Goal: Communication & Community: Answer question/provide support

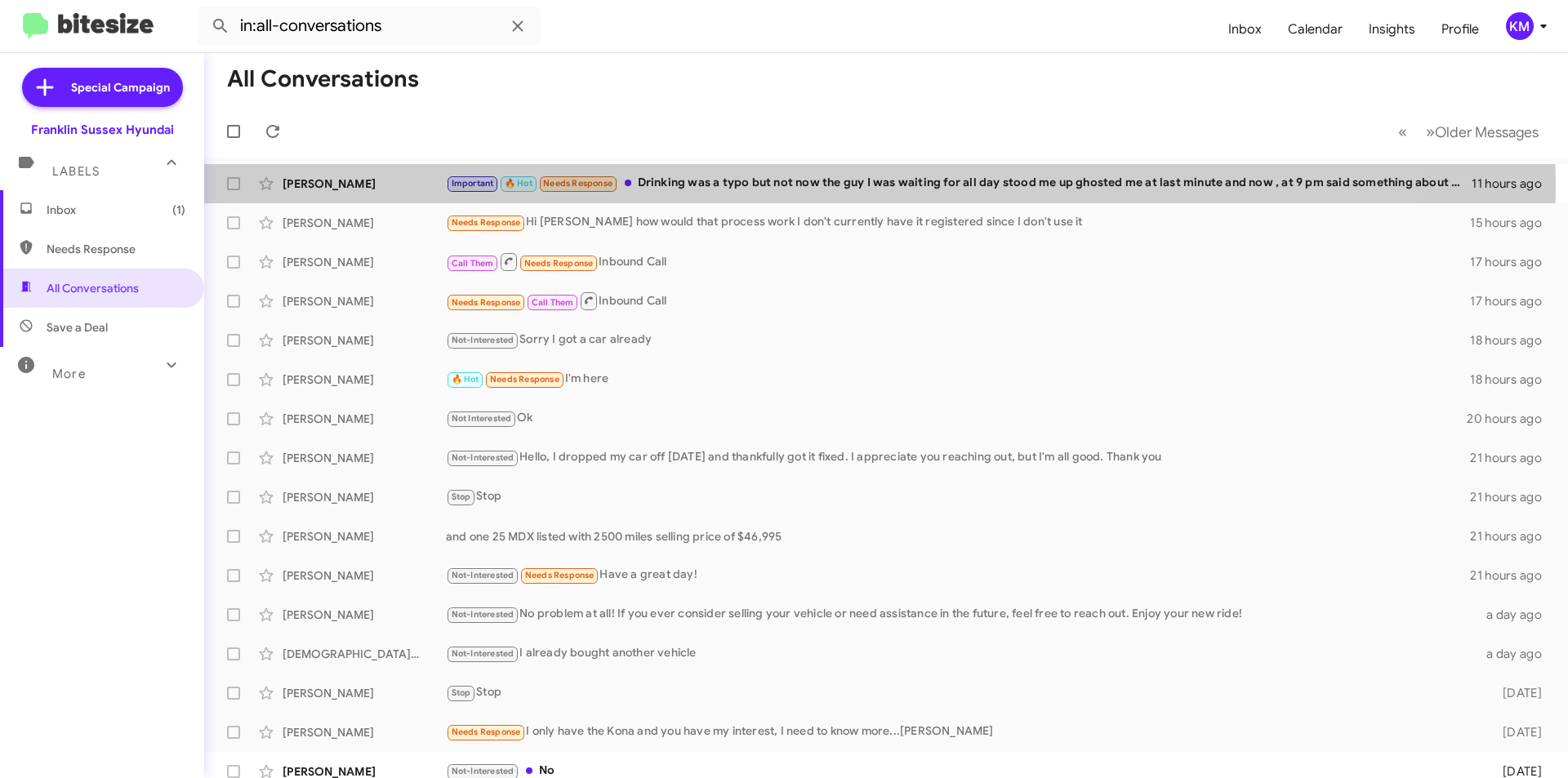
click at [760, 186] on div "Important 🔥 Hot Needs Response Drinking was a typo but not now the guy I was wa…" at bounding box center [959, 183] width 1025 height 19
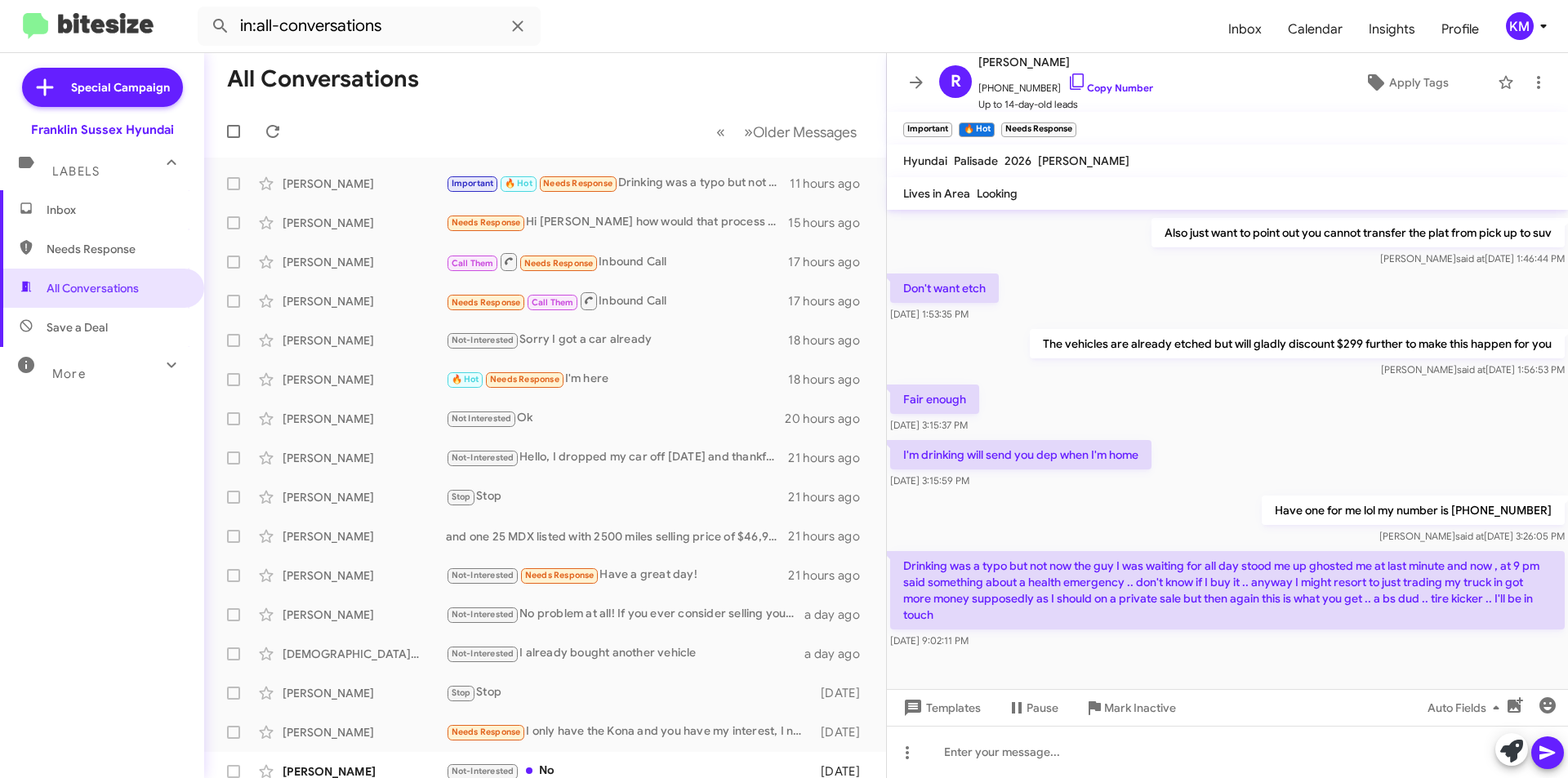
scroll to position [876, 0]
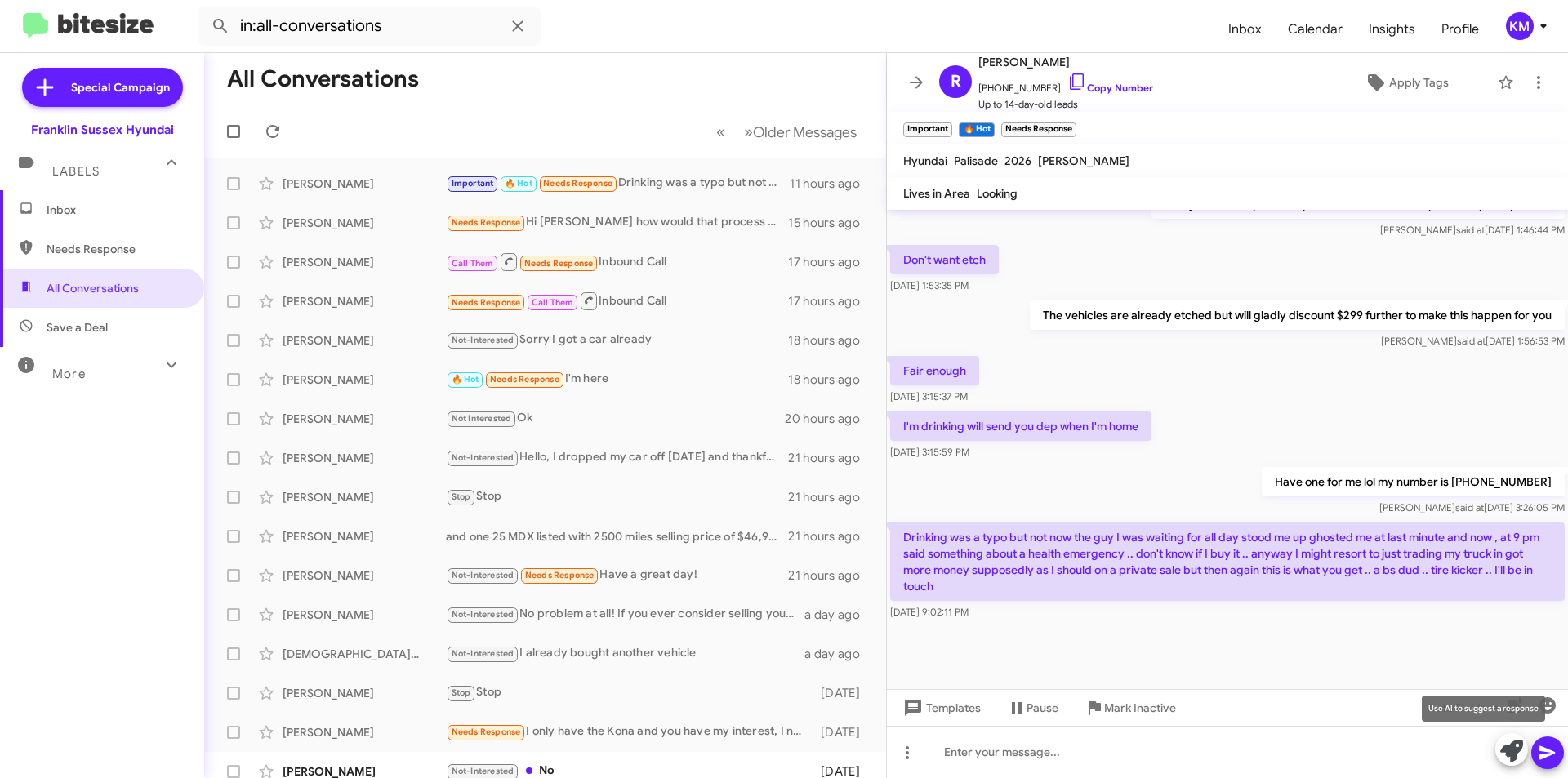
click at [1509, 756] on icon at bounding box center [1511, 751] width 23 height 23
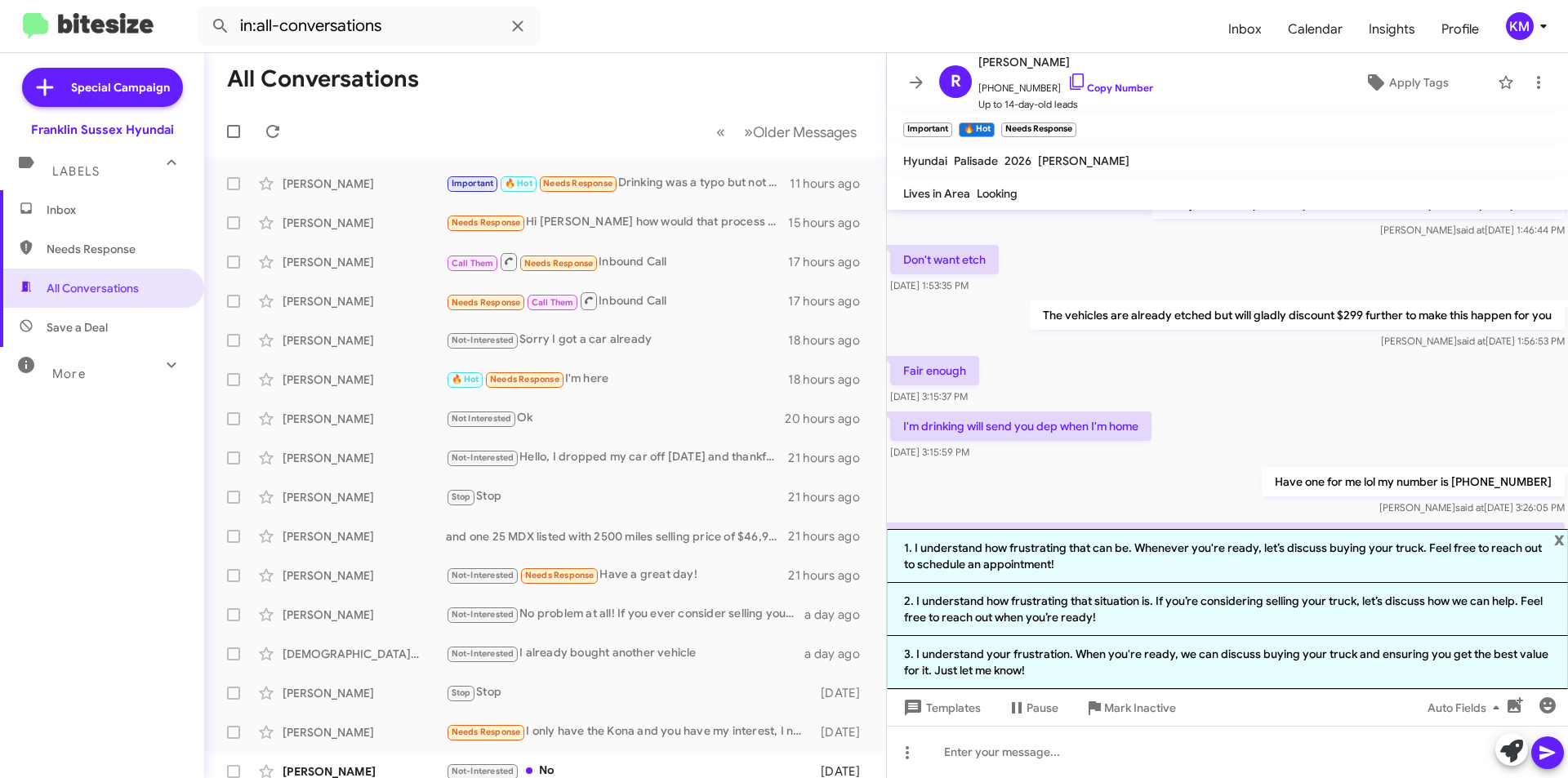
click at [1273, 408] on div "I'm drinking will send you dep when I'm home Sep 11, 2025, 3:15:59 PM" at bounding box center [1227, 436] width 681 height 56
click at [1055, 757] on div at bounding box center [1227, 752] width 681 height 52
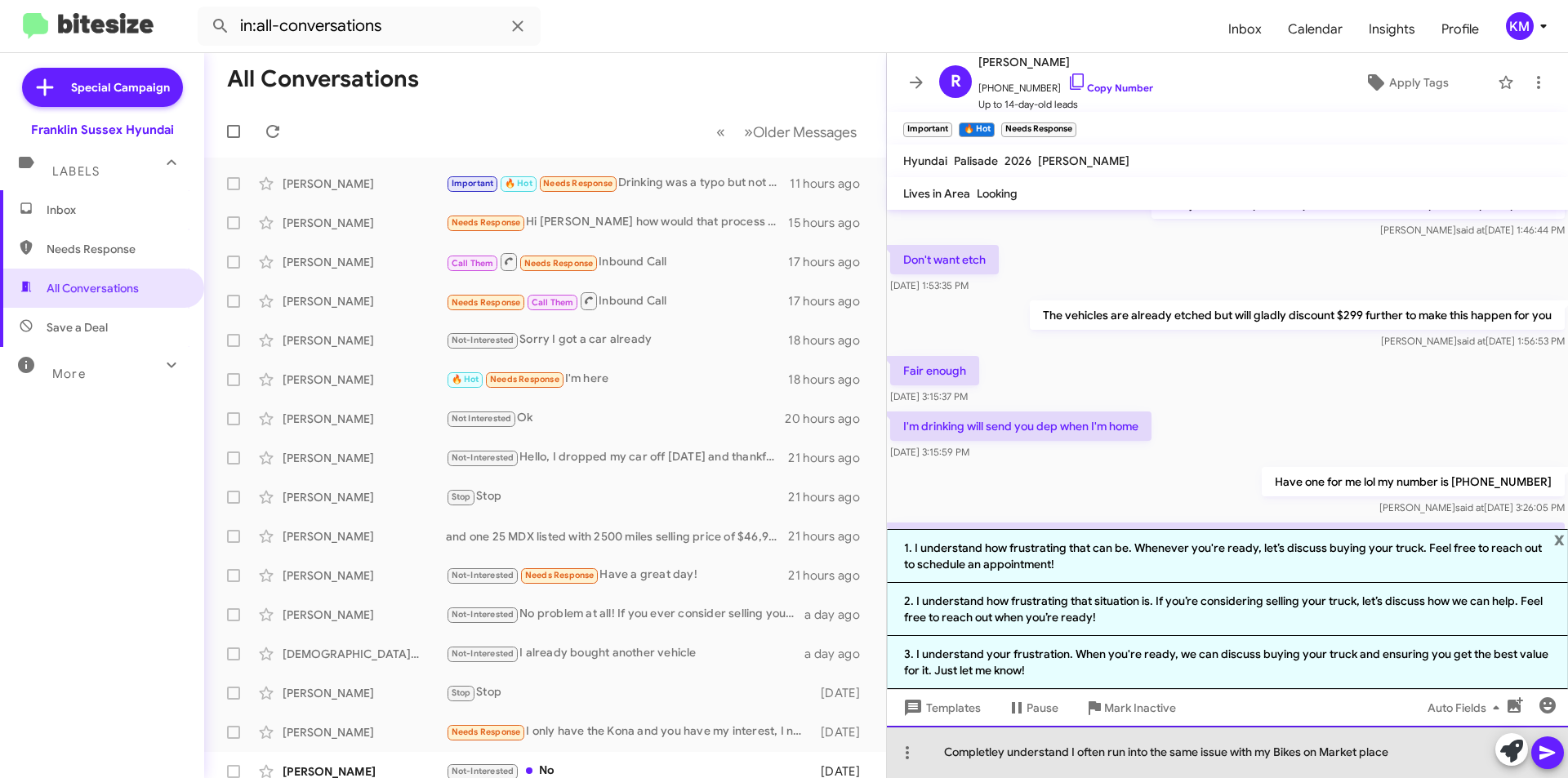
click at [979, 754] on div "Completley understand I often run into the same issue with my Bikes on Market p…" at bounding box center [1227, 752] width 681 height 52
click at [1397, 751] on div "Completely understand I often run into the same issue with my Bikes on Market p…" at bounding box center [1227, 752] width 681 height 52
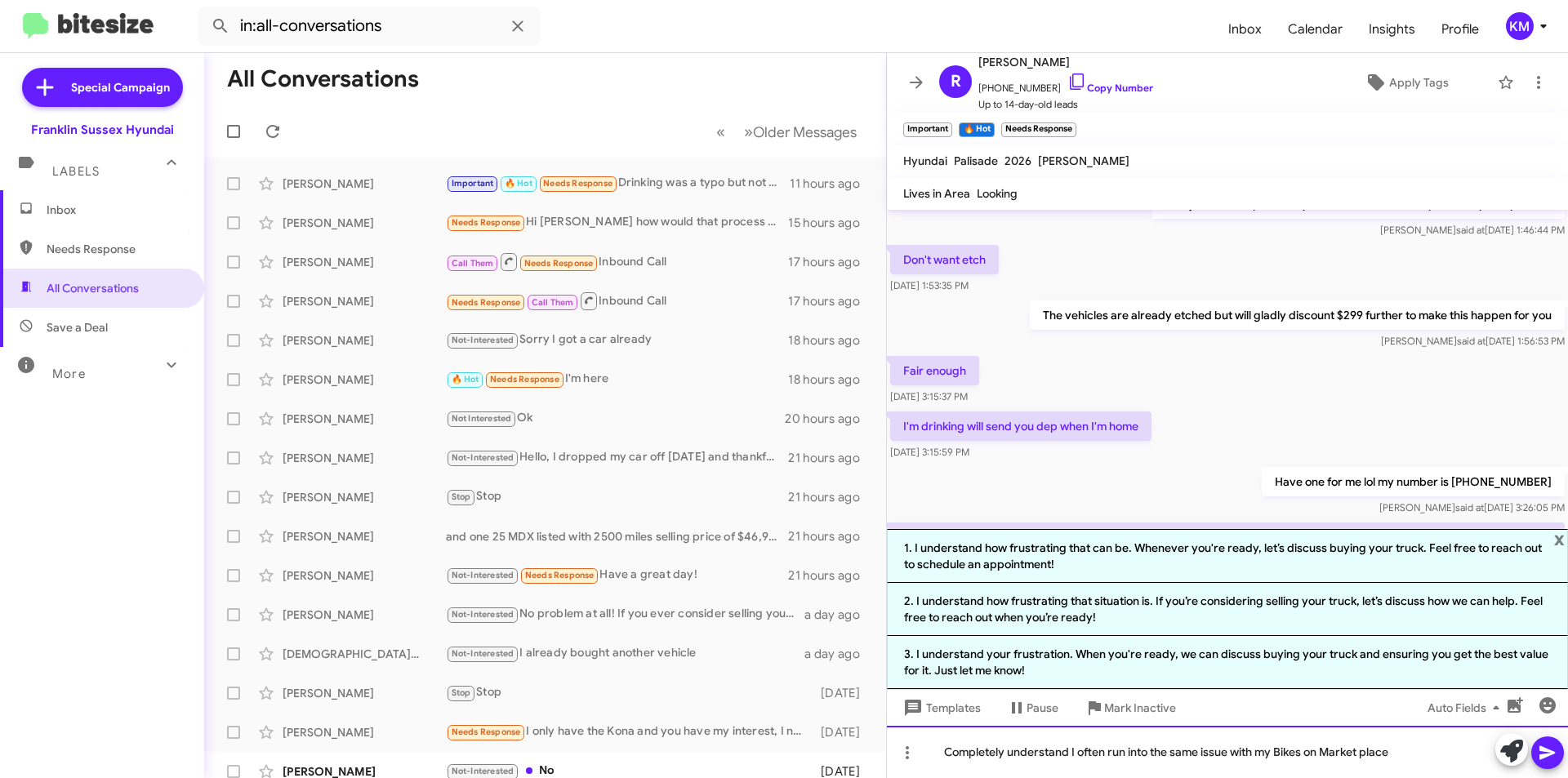
click at [1282, 752] on div "Completely understand I often run into the same issue with my Bikes on Market p…" at bounding box center [1227, 752] width 681 height 52
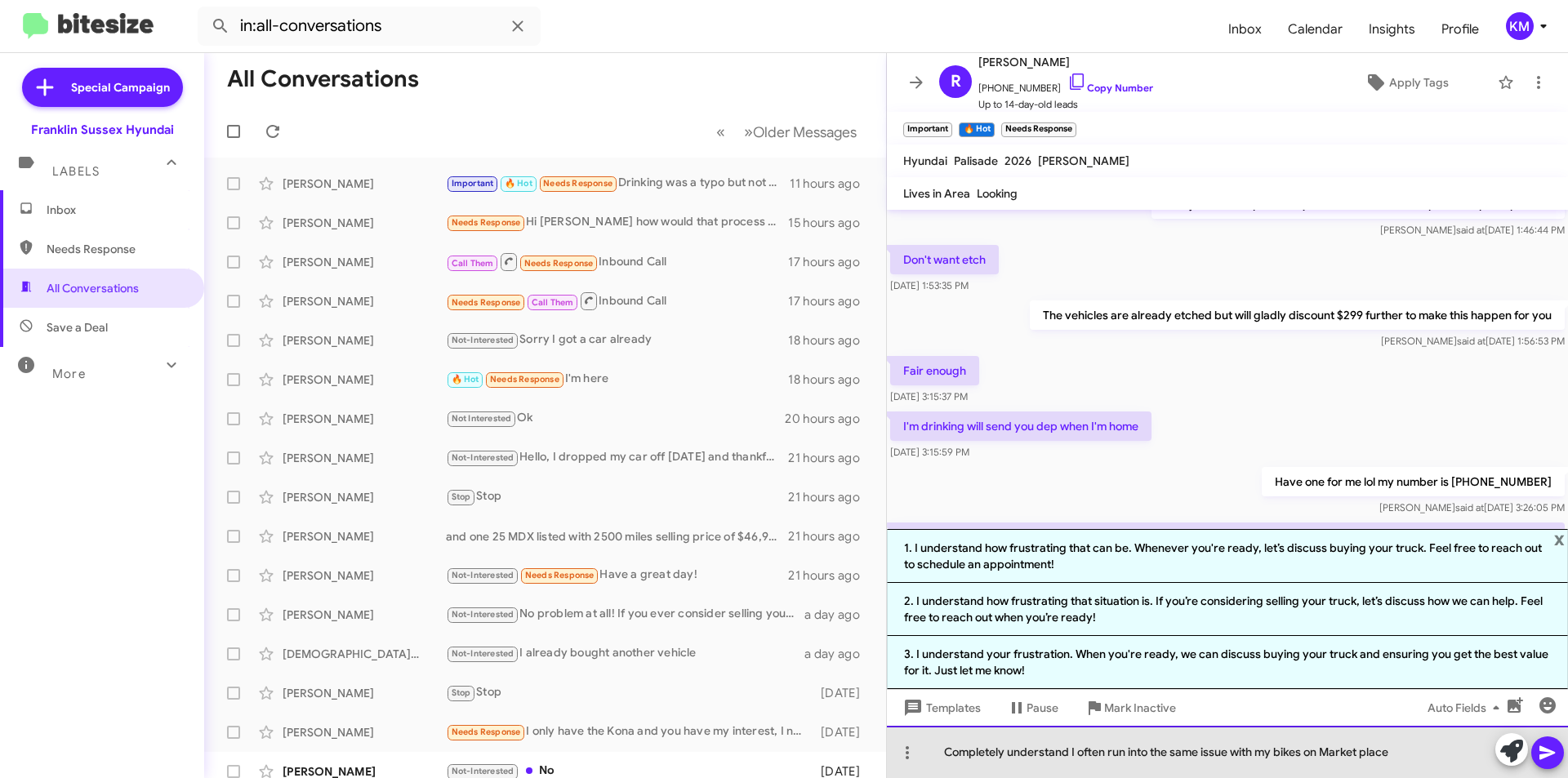
click at [1415, 750] on div "Completely understand I often run into the same issue with my bikes on Market p…" at bounding box center [1227, 752] width 681 height 52
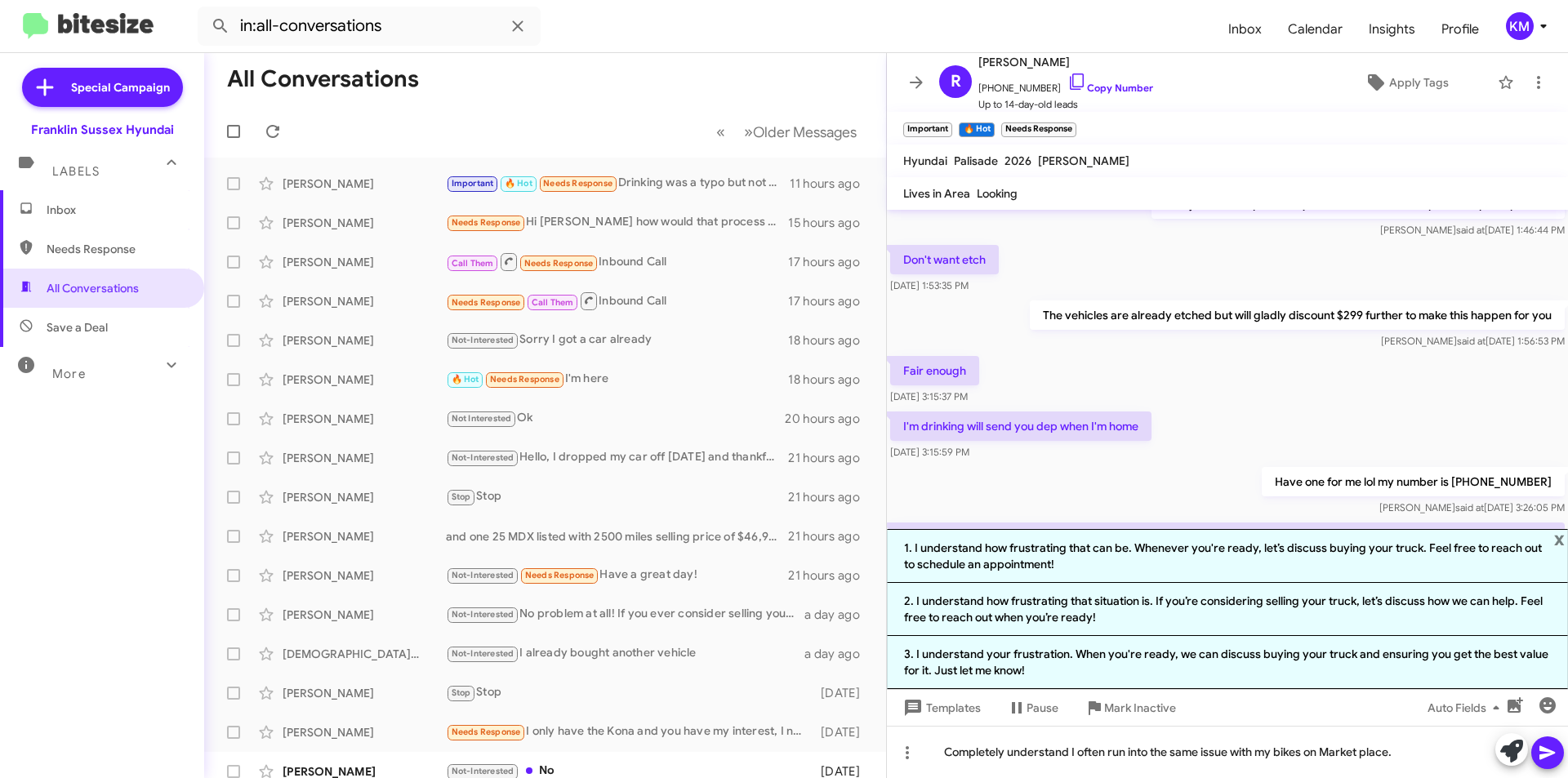
click at [1557, 543] on span "x" at bounding box center [1559, 539] width 11 height 20
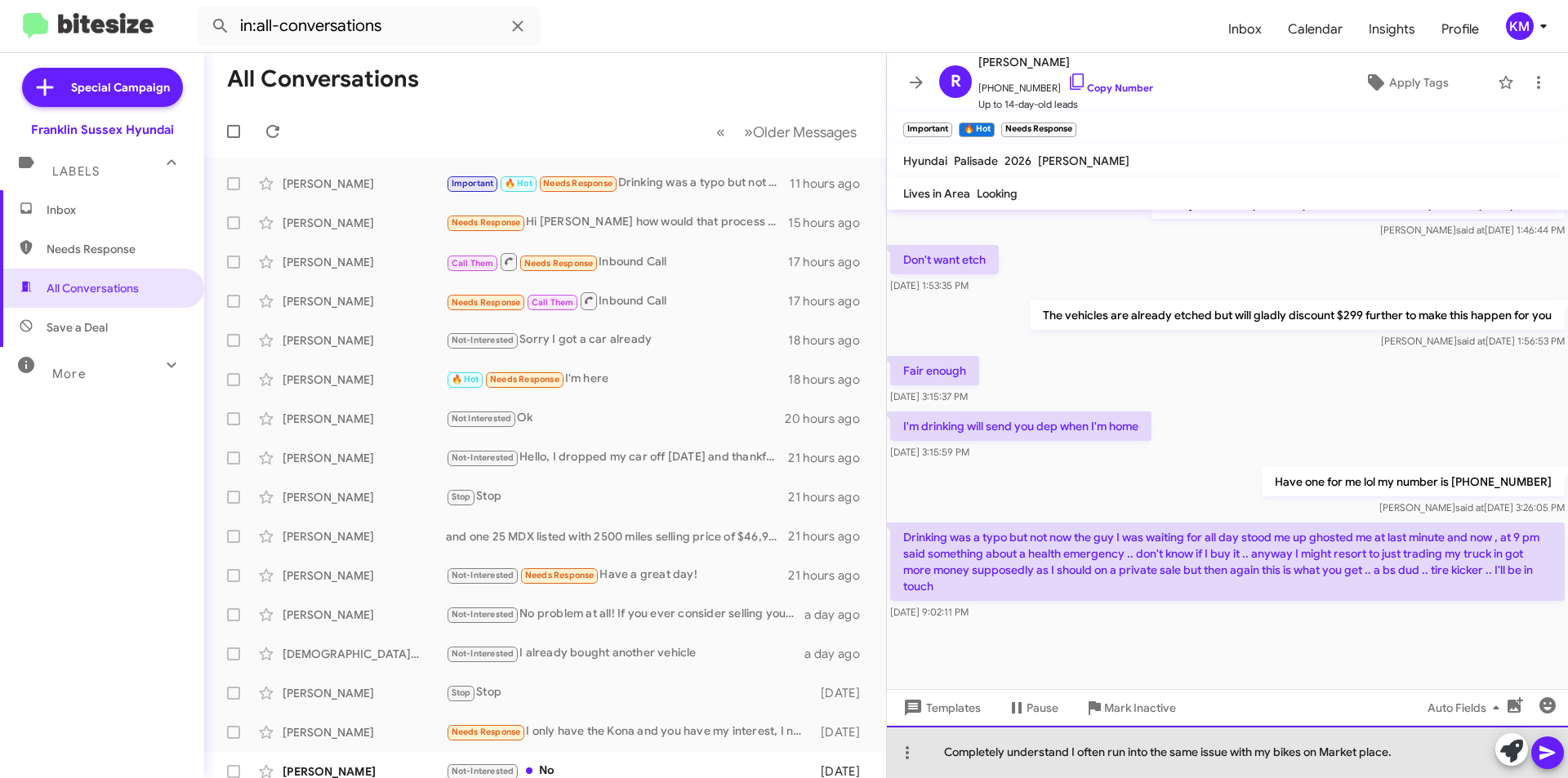
click at [1407, 754] on div "Completely understand I often run into the same issue with my bikes on Market p…" at bounding box center [1227, 752] width 681 height 52
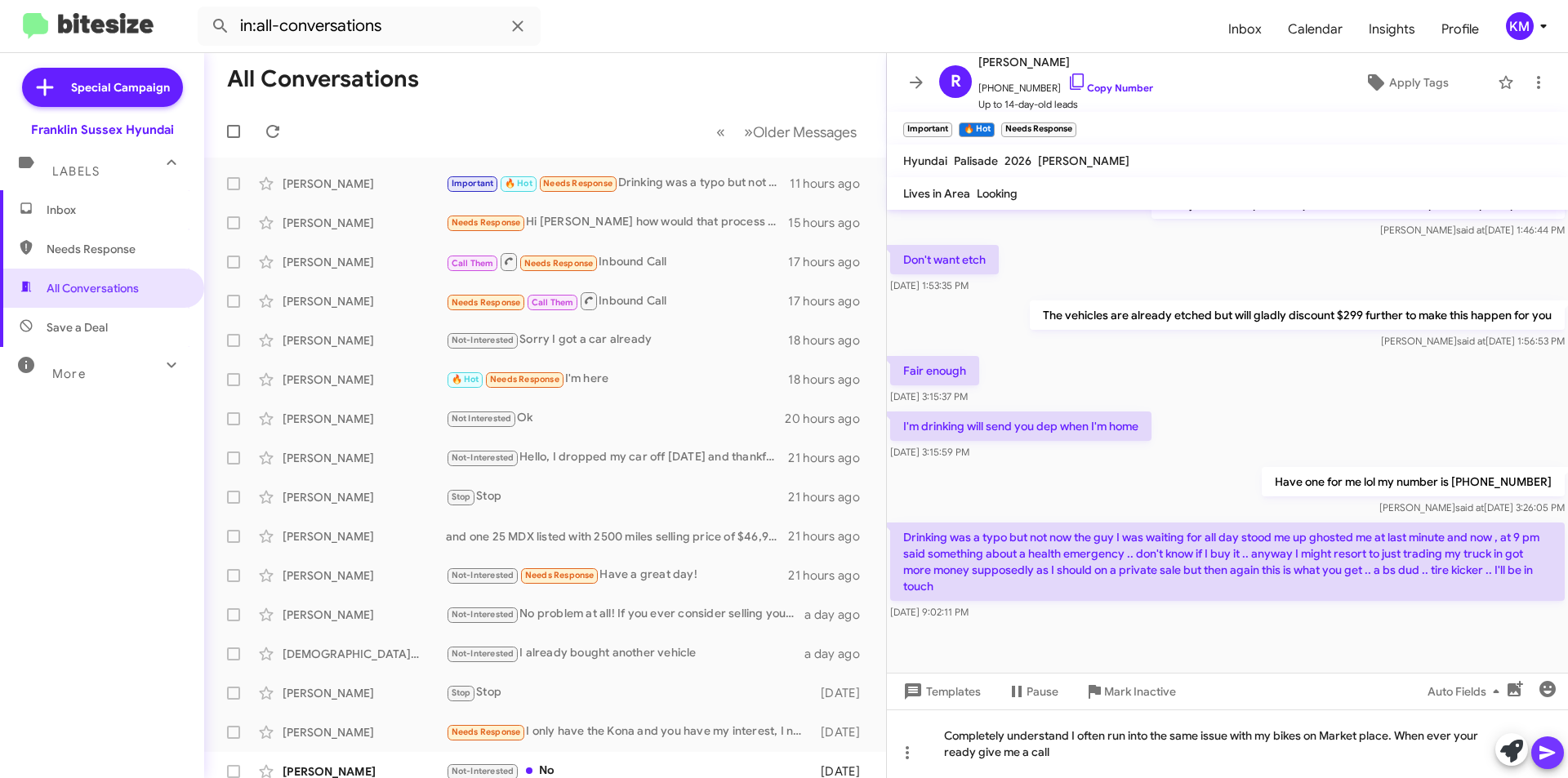
click at [1550, 749] on icon at bounding box center [1547, 753] width 20 height 20
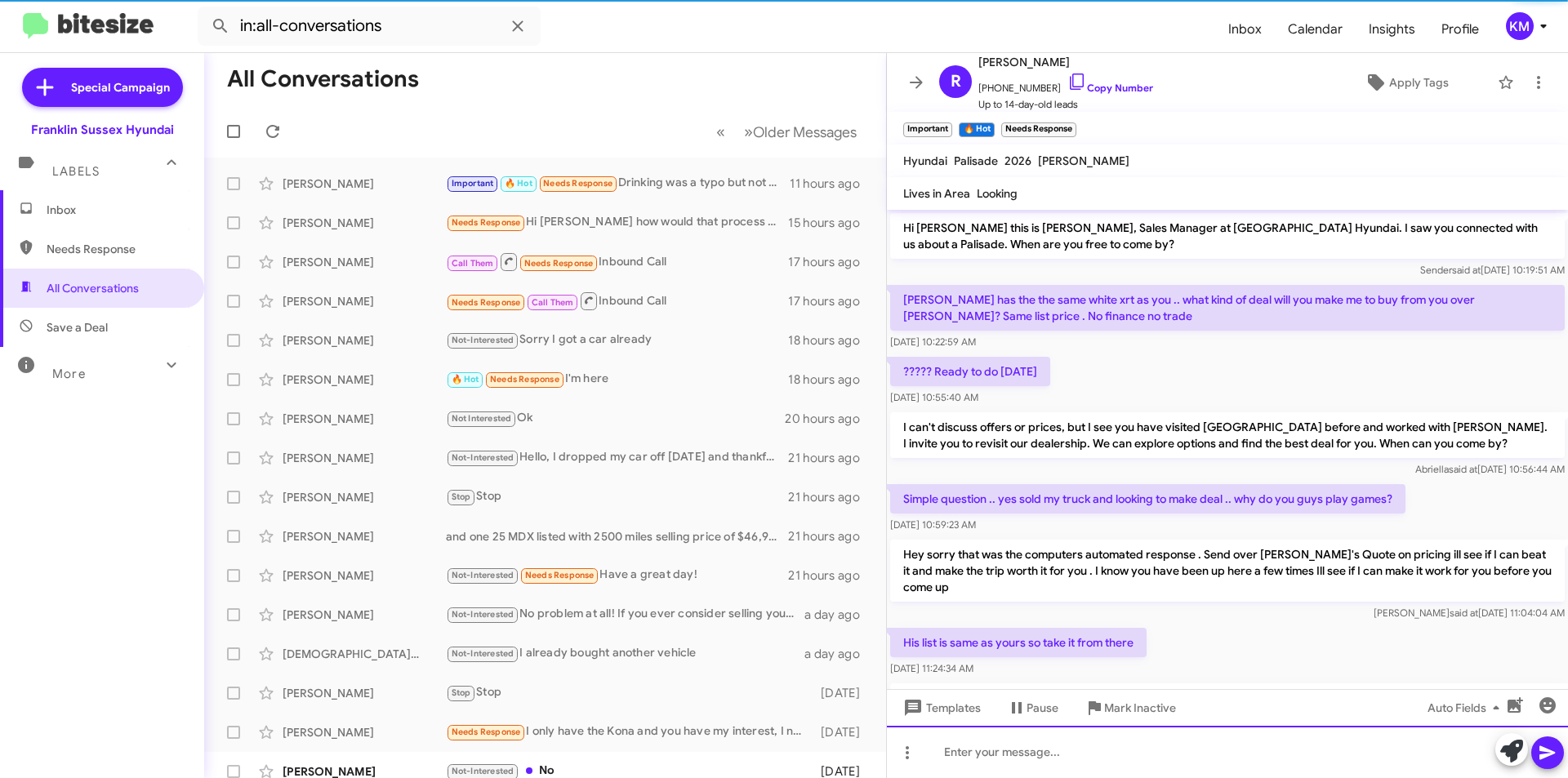
scroll to position [82, 0]
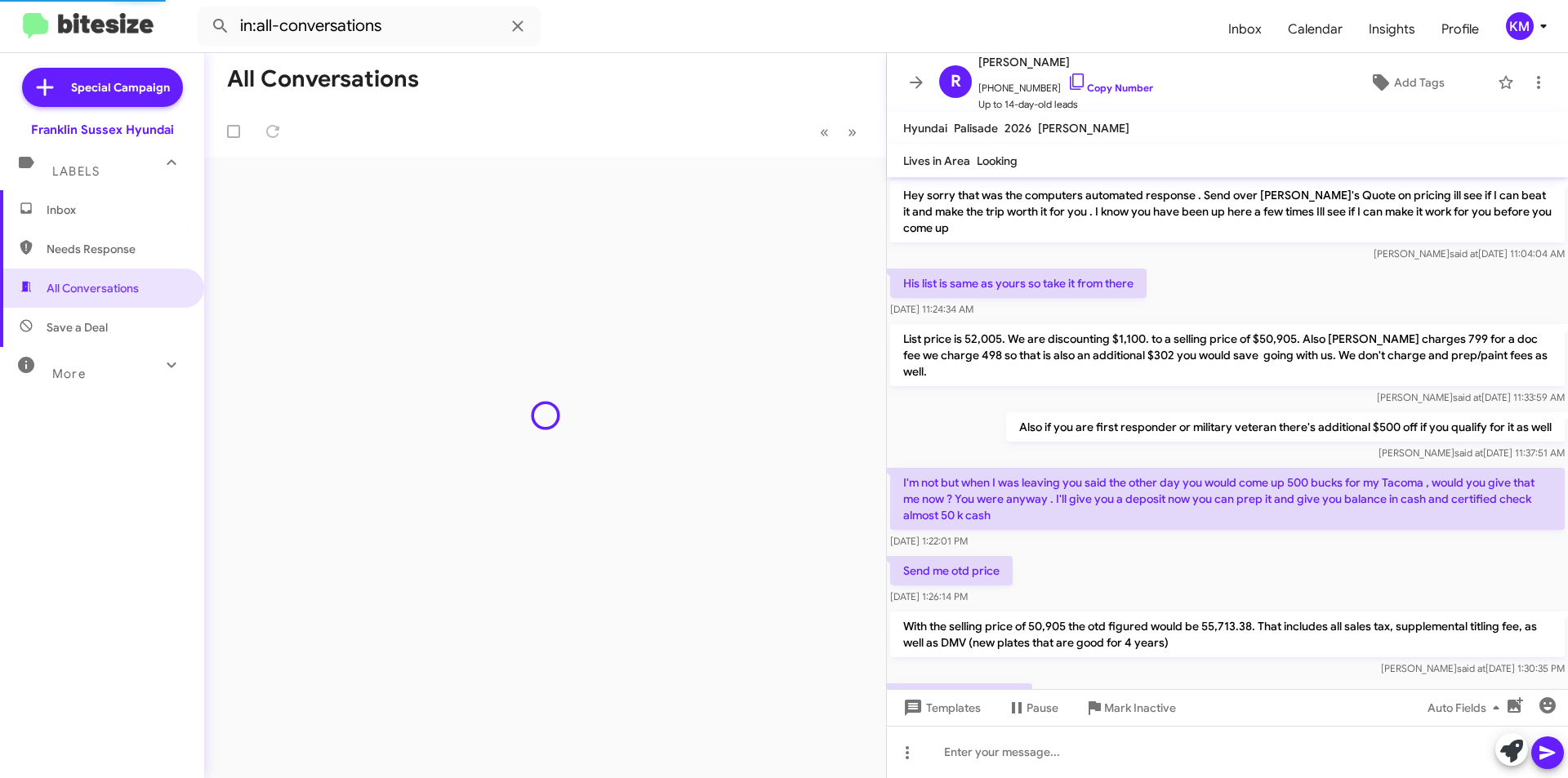
scroll to position [860, 0]
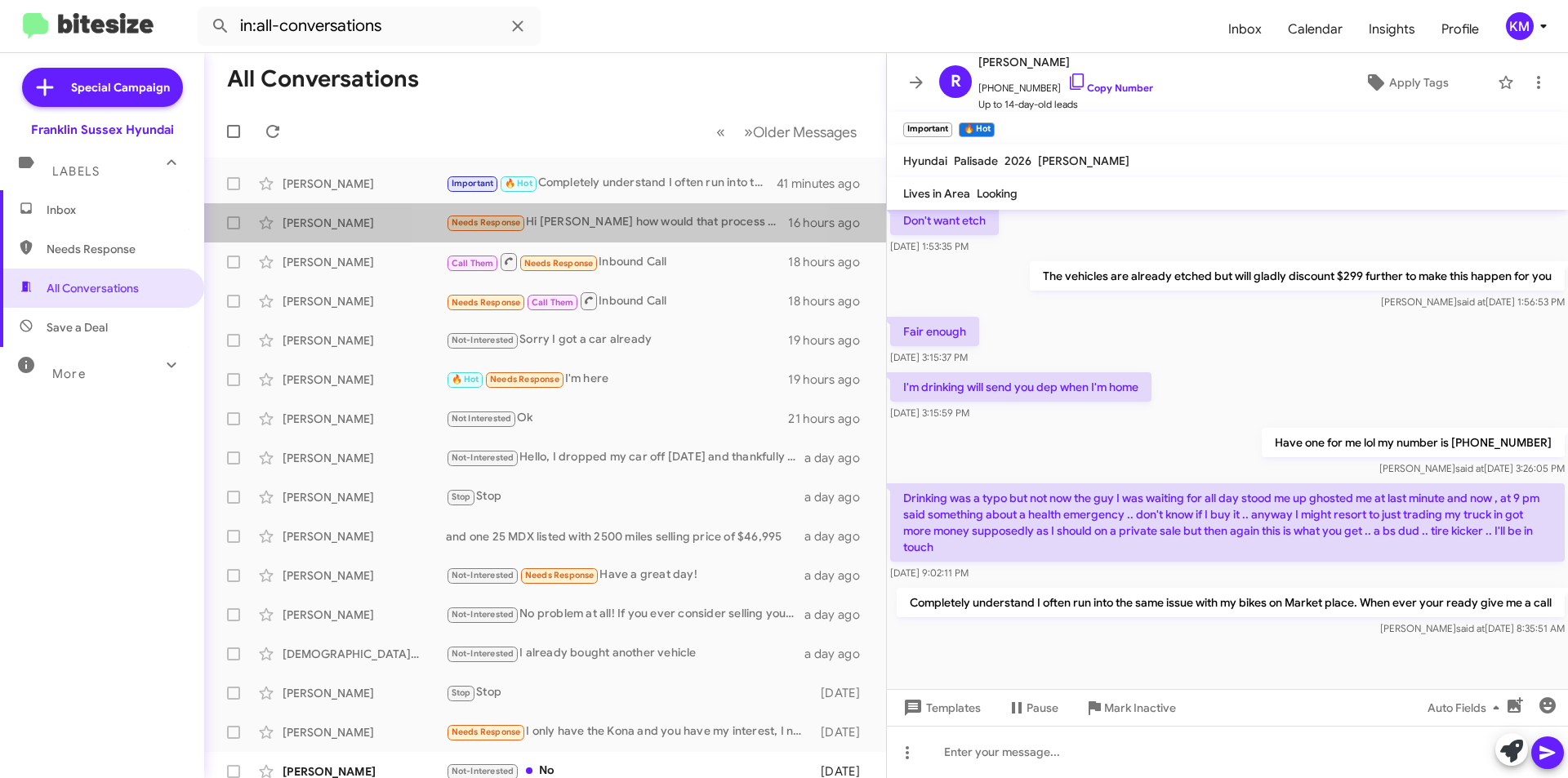
click at [593, 226] on div "Needs Response Hi [PERSON_NAME] how would that process work I don't currently h…" at bounding box center [616, 222] width 342 height 19
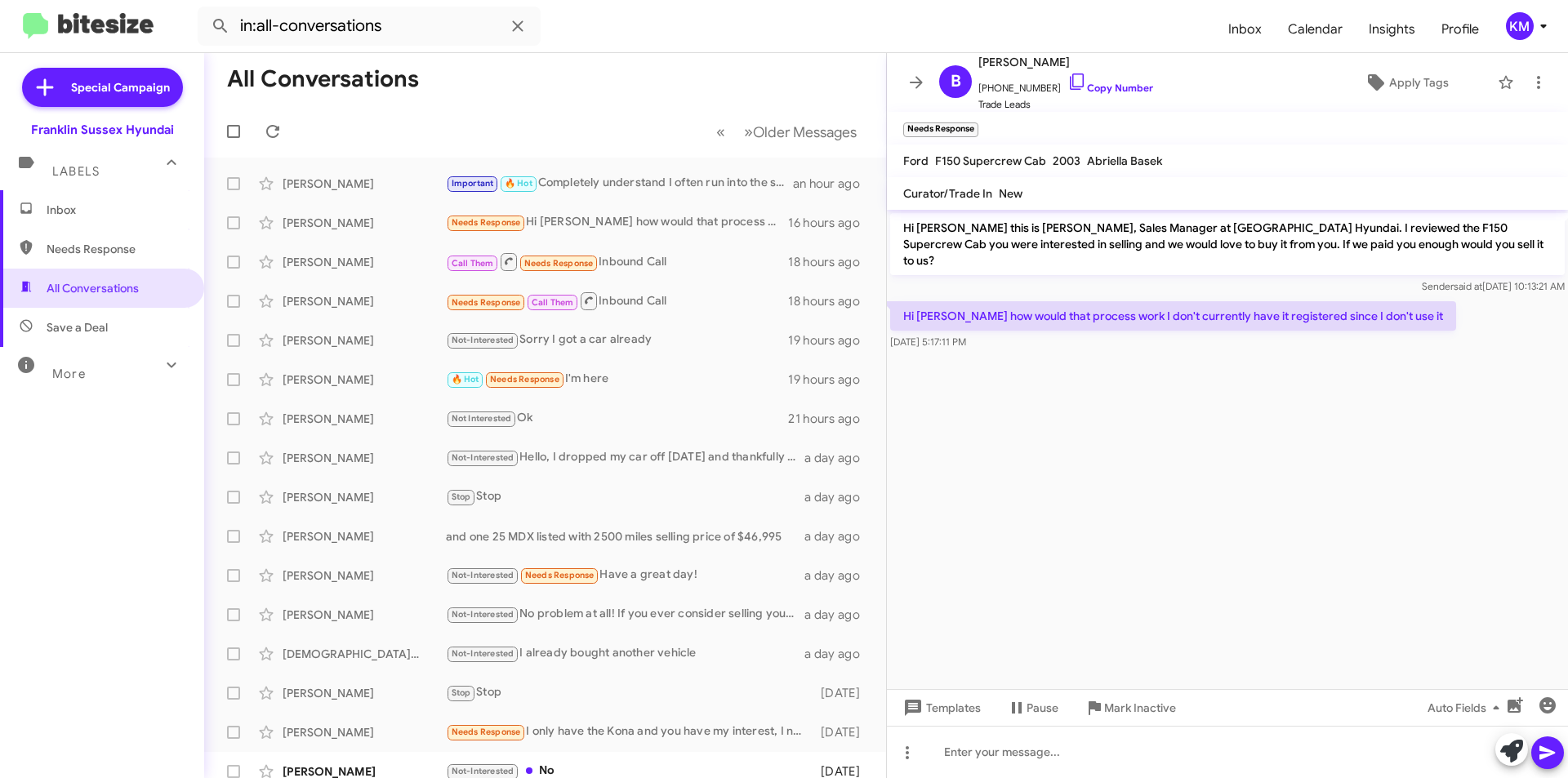
click at [1196, 353] on div at bounding box center [1227, 357] width 681 height 8
click at [627, 183] on div "Important 🔥 Hot Completely understand I often run into the same issue with my b…" at bounding box center [619, 183] width 347 height 19
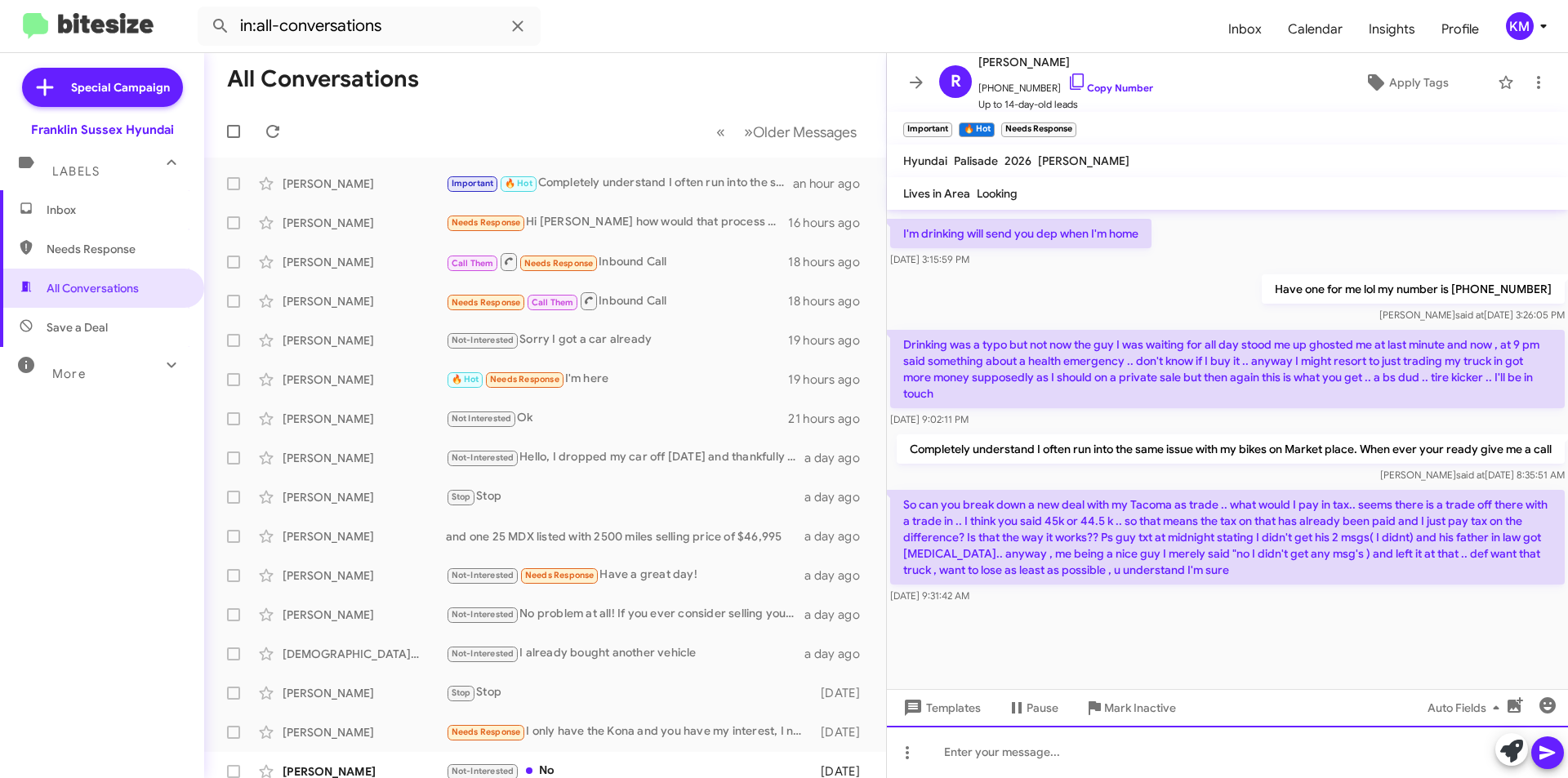
click at [981, 758] on div at bounding box center [1227, 752] width 681 height 52
click at [1101, 647] on div at bounding box center [1227, 648] width 681 height 82
click at [966, 754] on div at bounding box center [1227, 752] width 681 height 52
click at [1146, 751] on div "So yes with us giving 44.5 for your tacoma" at bounding box center [1227, 752] width 681 height 52
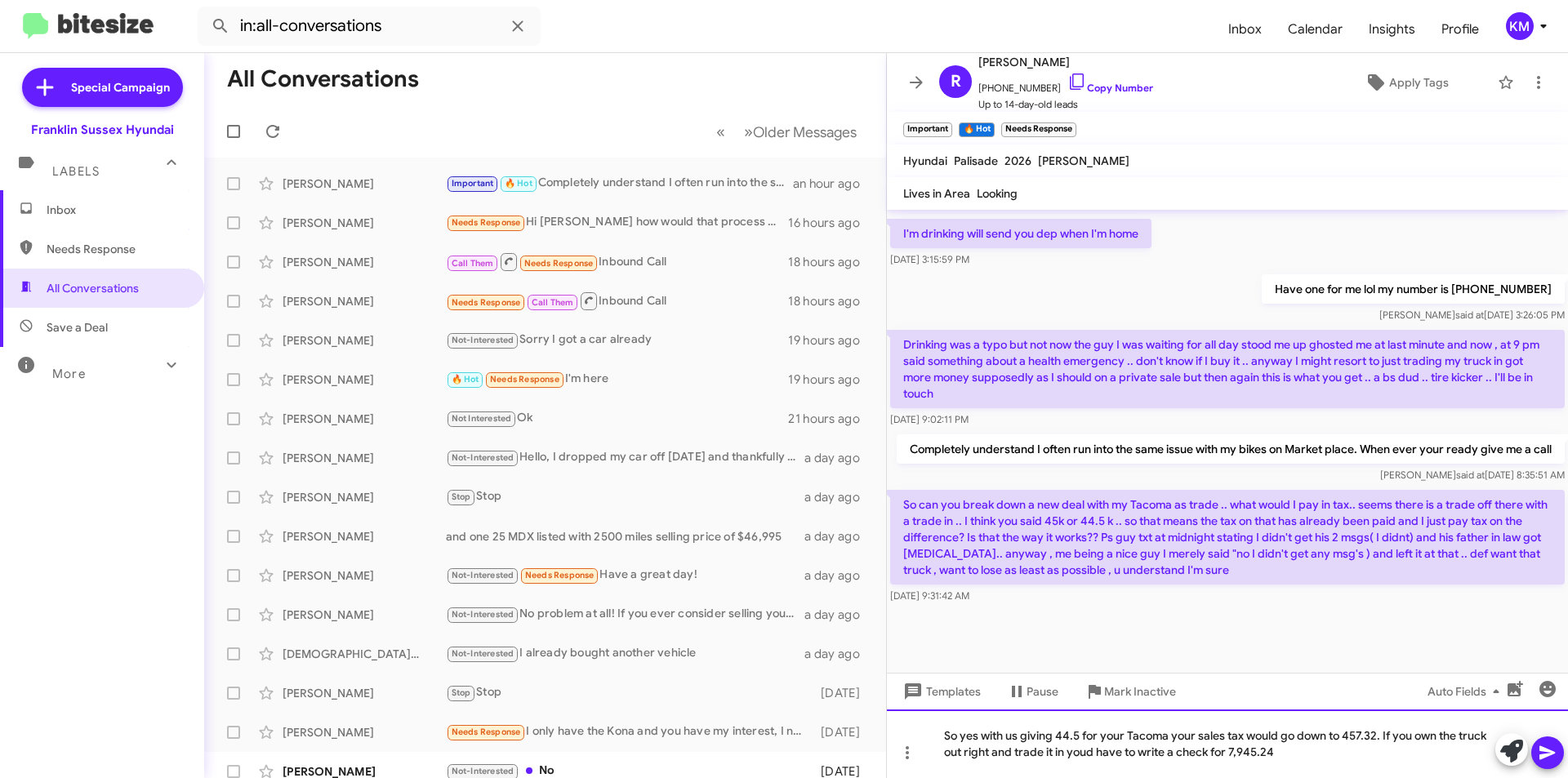
click at [1085, 757] on div "So yes with us giving 44.5 for your Tacoma your sales tax would go down to 457.…" at bounding box center [1227, 743] width 681 height 69
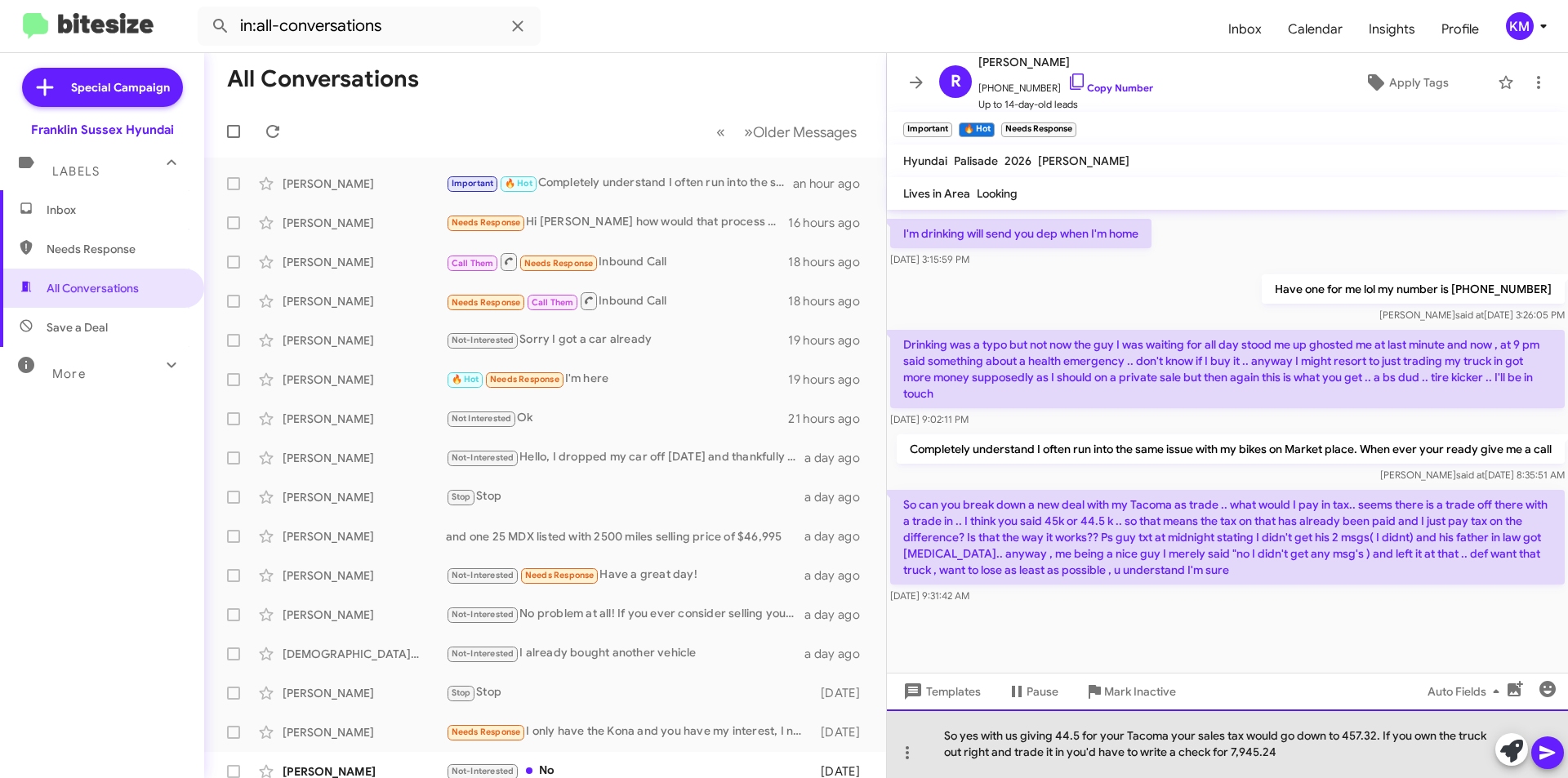
drag, startPoint x: 1275, startPoint y: 755, endPoint x: 1288, endPoint y: 758, distance: 13.3
click at [1274, 755] on div "So yes with us giving 44.5 for your Tacoma your sales tax would go down to 457.…" at bounding box center [1227, 743] width 681 height 69
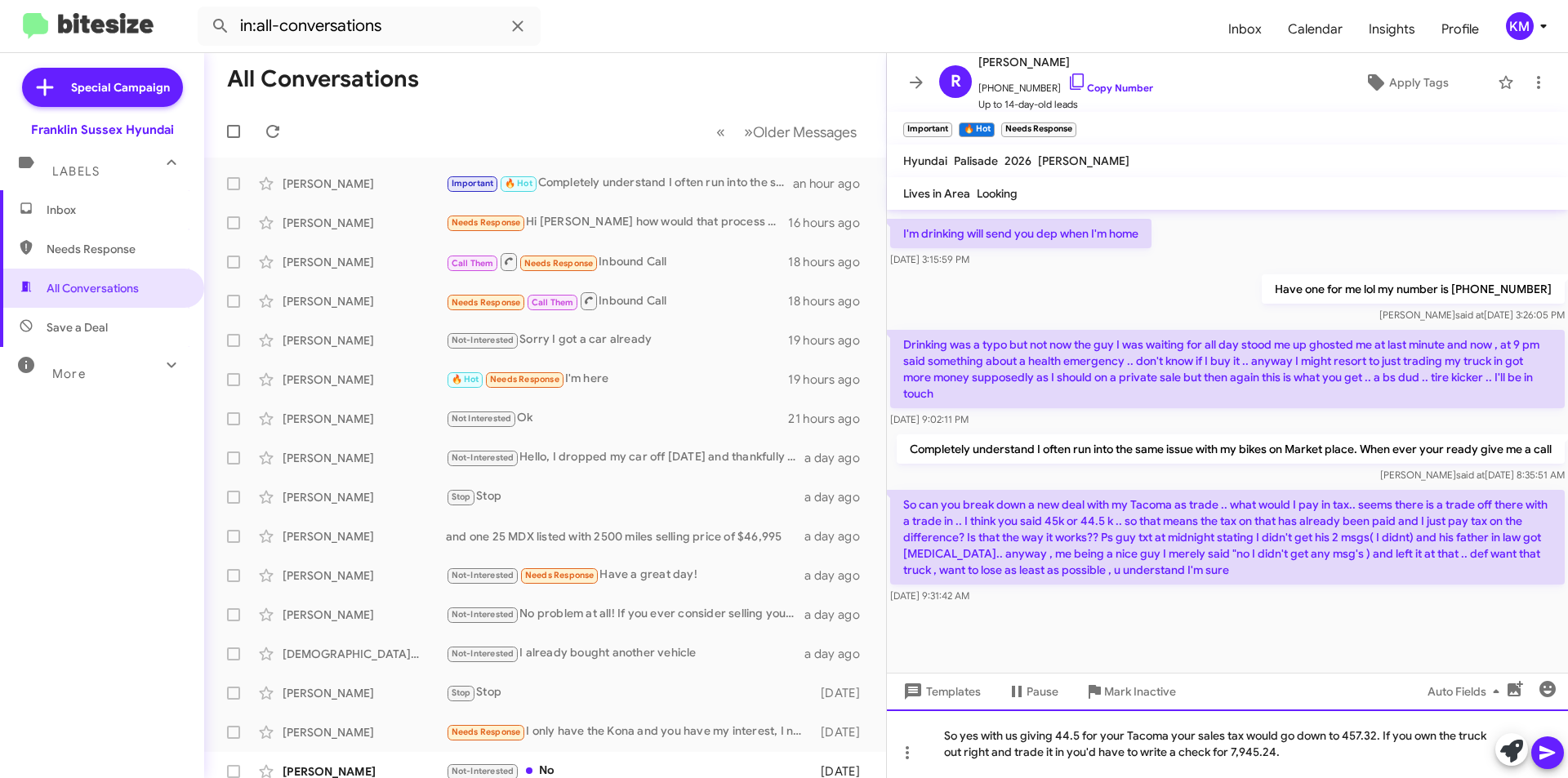
click at [1284, 758] on div "So yes with us giving 44.5 for your Tacoma your sales tax would go down to 457.…" at bounding box center [1227, 743] width 681 height 69
click at [1548, 758] on icon at bounding box center [1547, 753] width 20 height 20
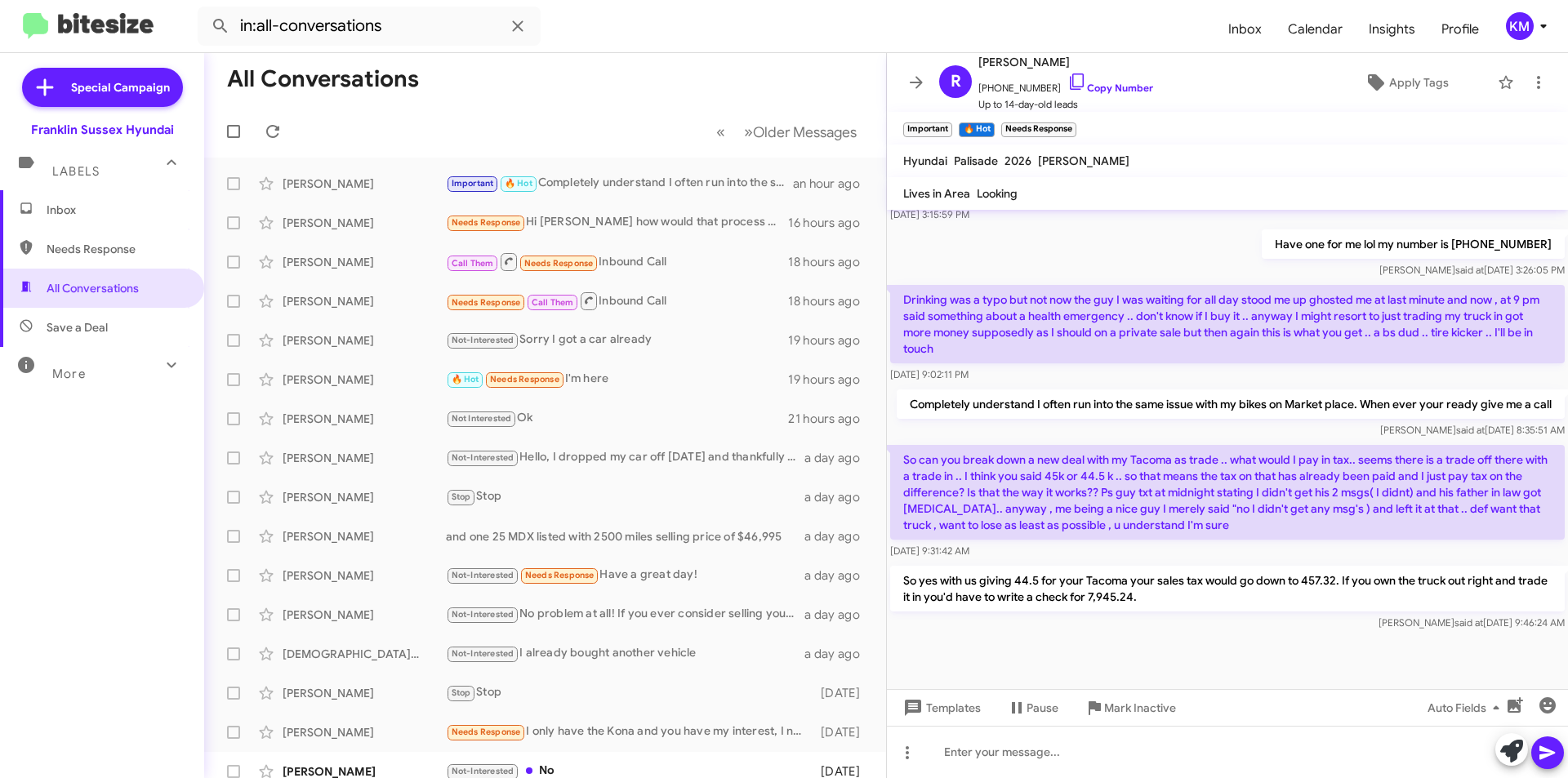
scroll to position [1440, 0]
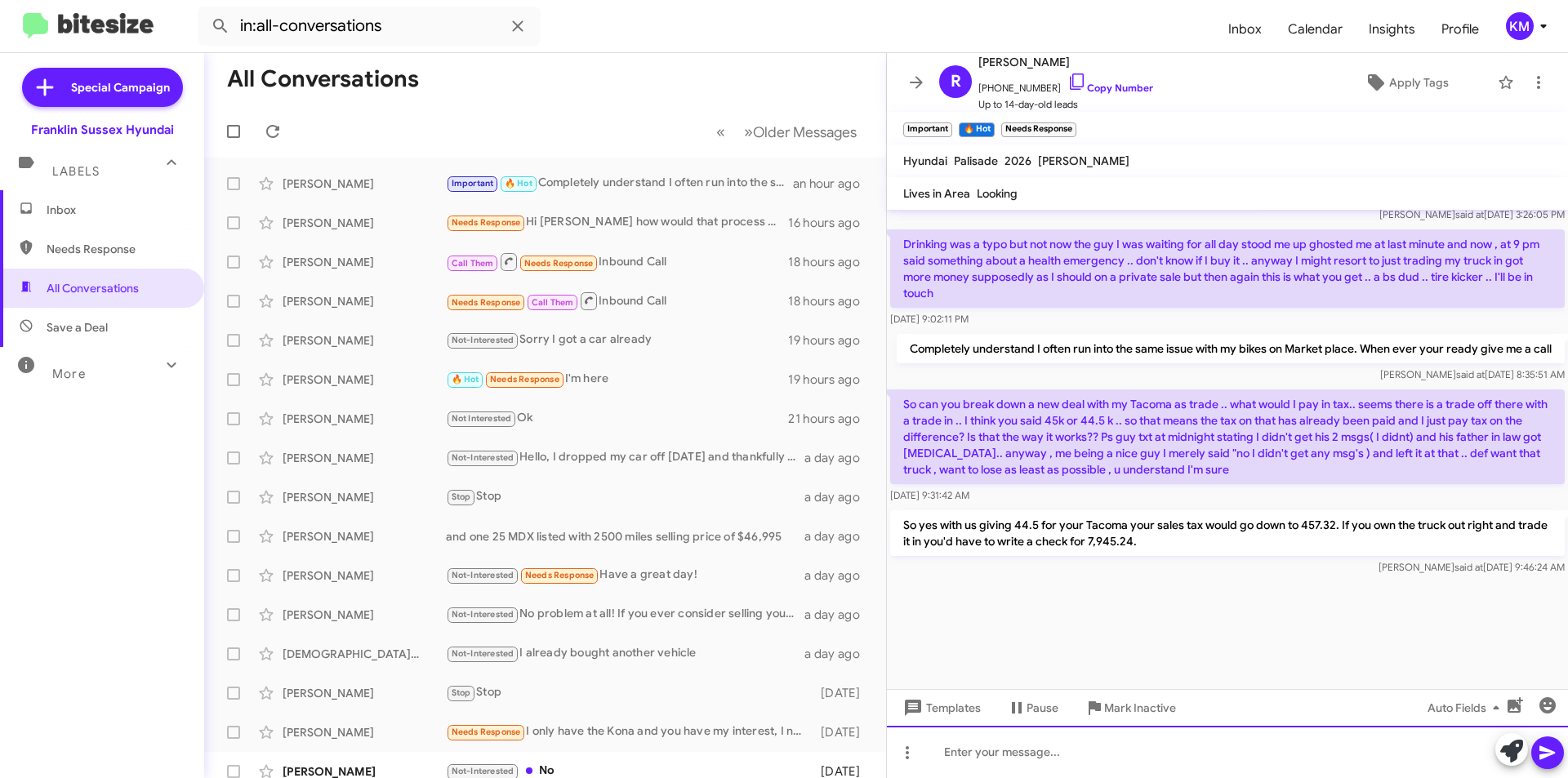
drag, startPoint x: 1045, startPoint y: 745, endPoint x: 1064, endPoint y: 736, distance: 21.0
click at [1045, 745] on div at bounding box center [1227, 752] width 681 height 52
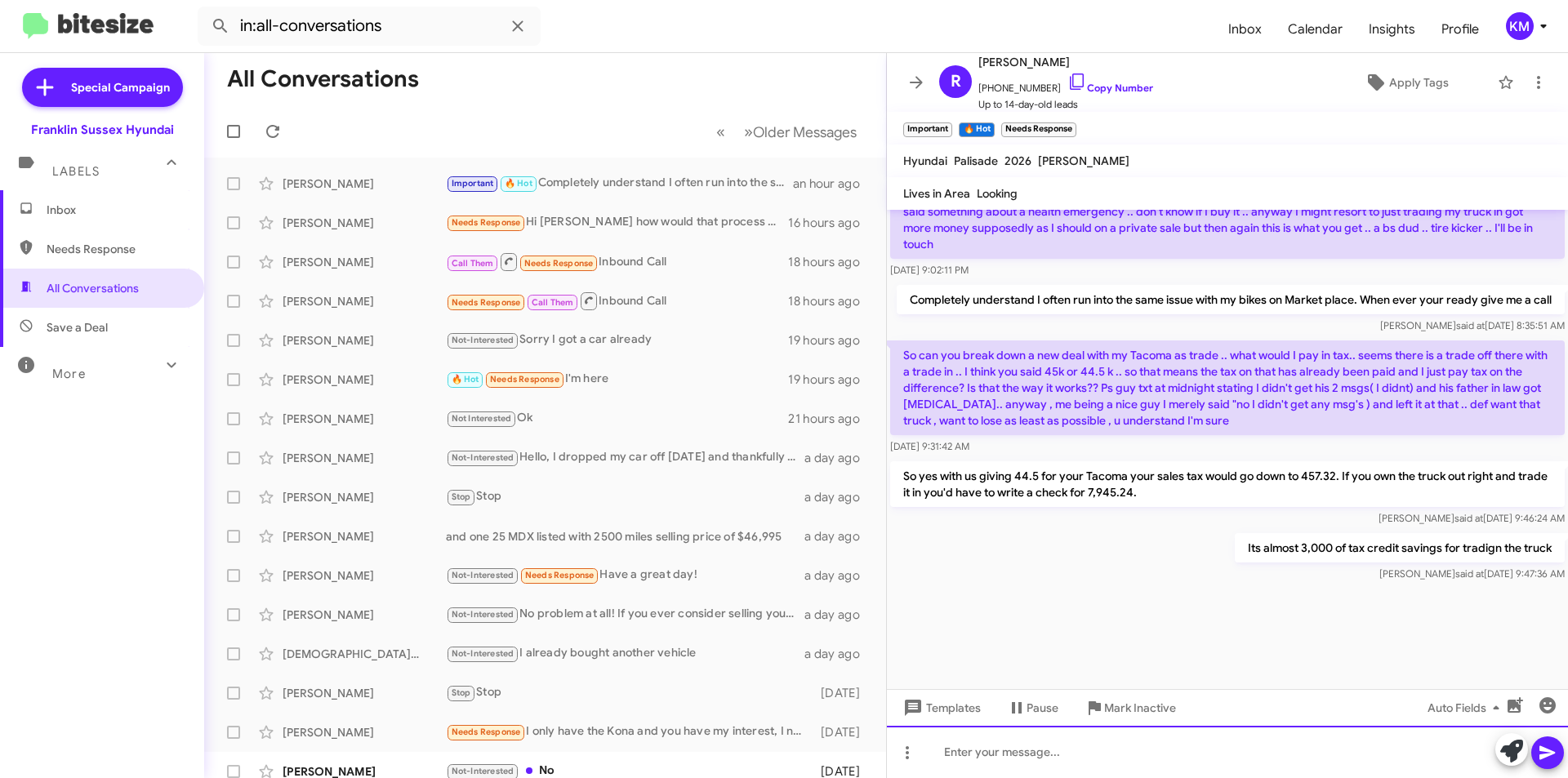
scroll to position [1500, 0]
